Goal: Task Accomplishment & Management: Use online tool/utility

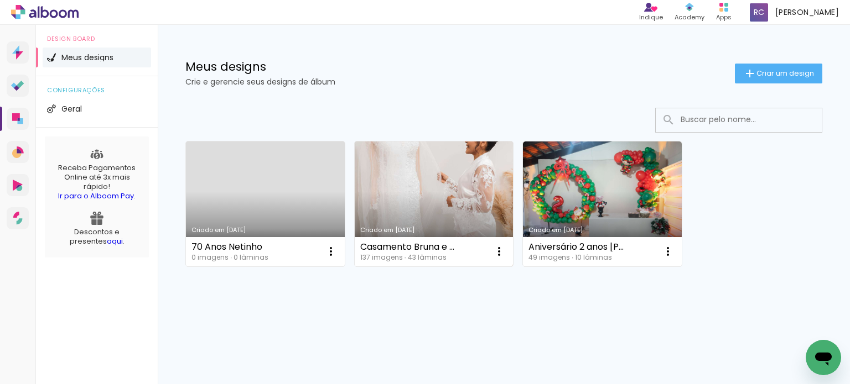
click at [441, 201] on link "Criado em [DATE]" at bounding box center [434, 204] width 159 height 125
